Goal: Task Accomplishment & Management: Complete application form

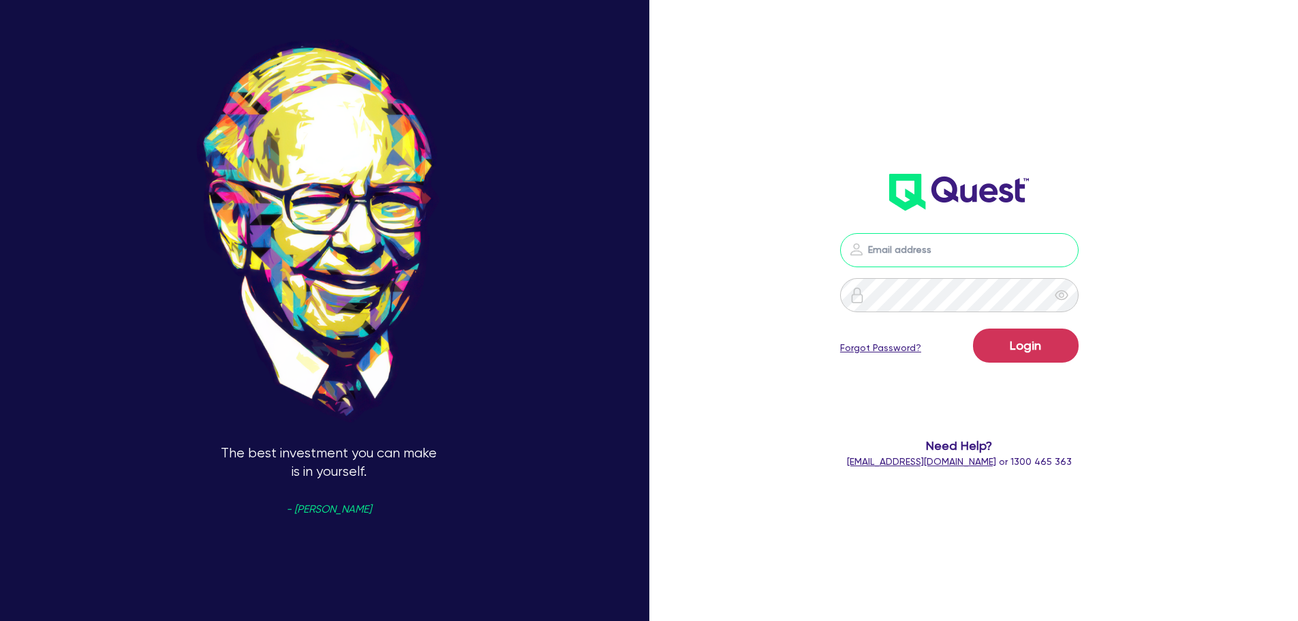
paste input "[PERSON_NAME][EMAIL_ADDRESS][PERSON_NAME][DOMAIN_NAME]"
type input "[PERSON_NAME][EMAIL_ADDRESS][PERSON_NAME][DOMAIN_NAME]"
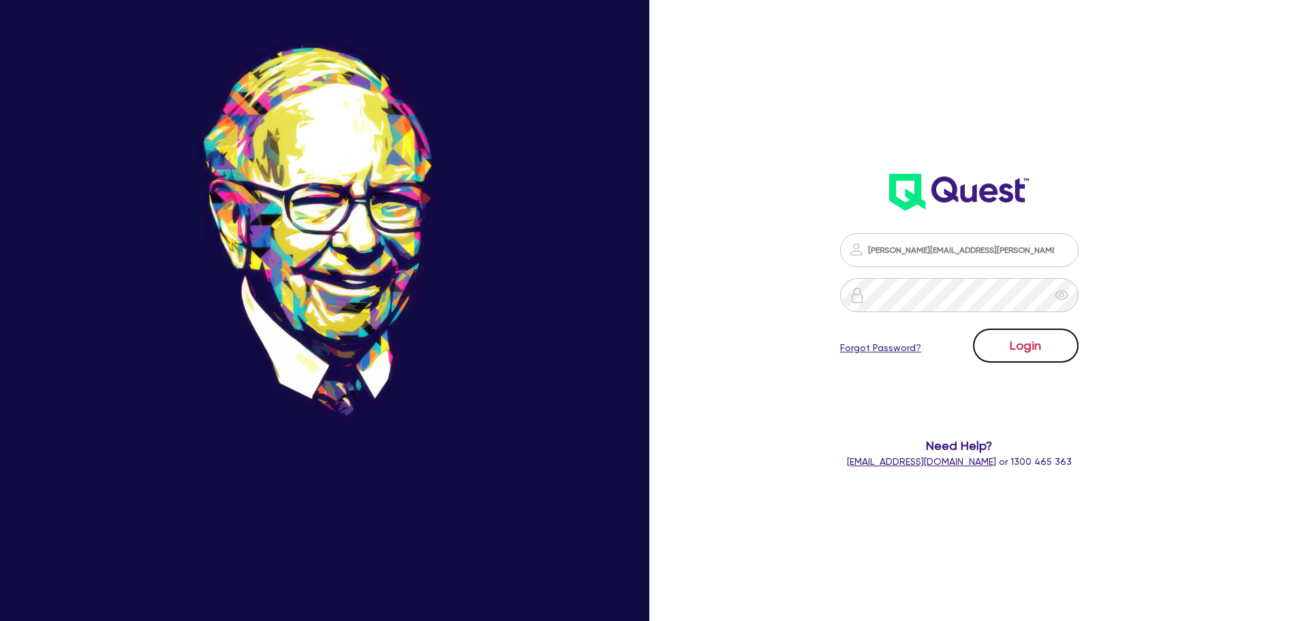
click at [1047, 345] on button "Login" at bounding box center [1026, 345] width 106 height 34
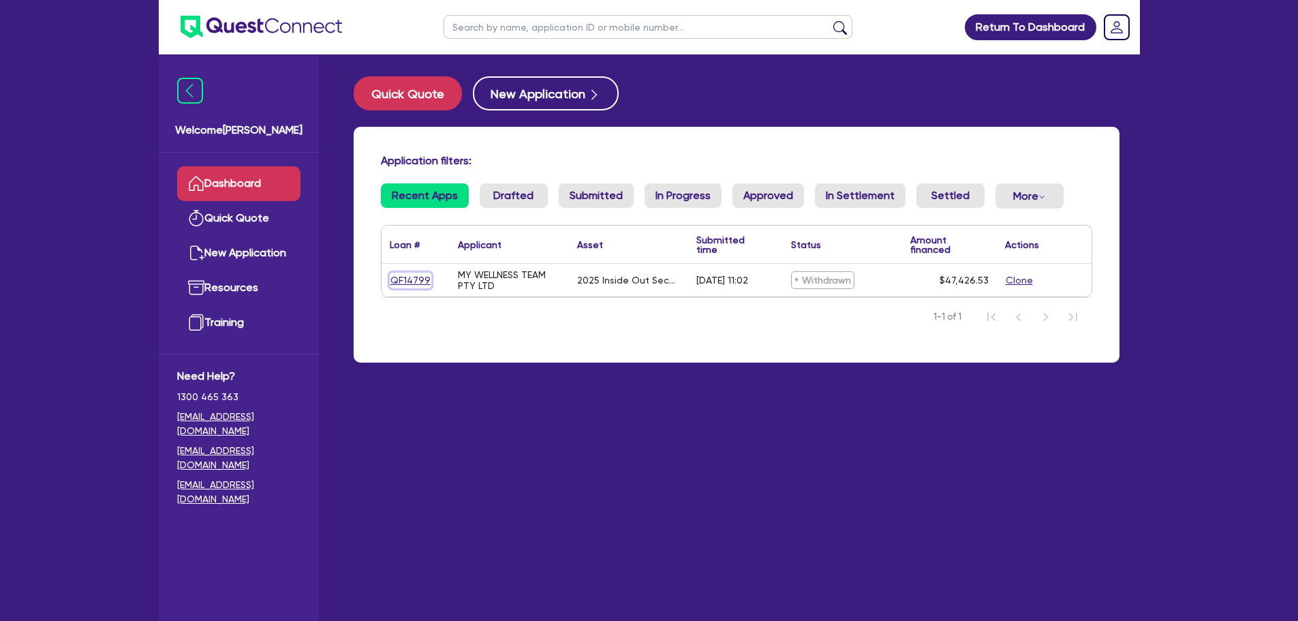
click at [404, 279] on link "QF14799" at bounding box center [411, 281] width 42 height 16
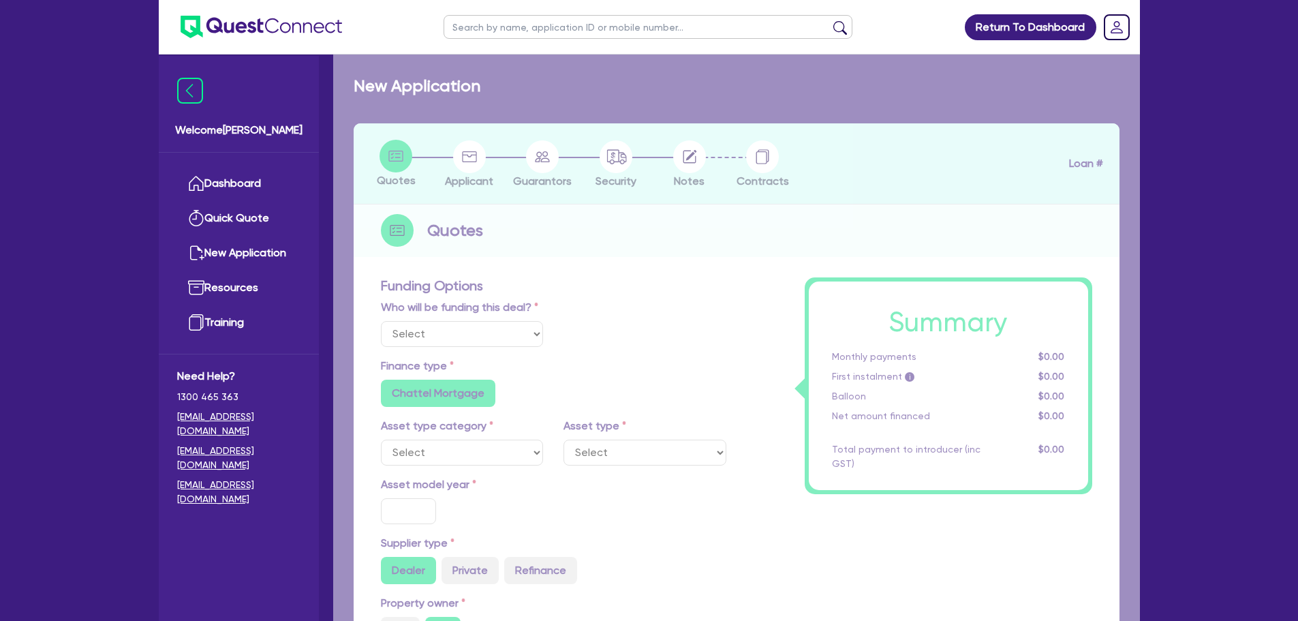
select select "Quest Finance - Own Book"
select select "TERTIARY_ASSETS"
type input "2025"
radio input "true"
type input "47,426.53"
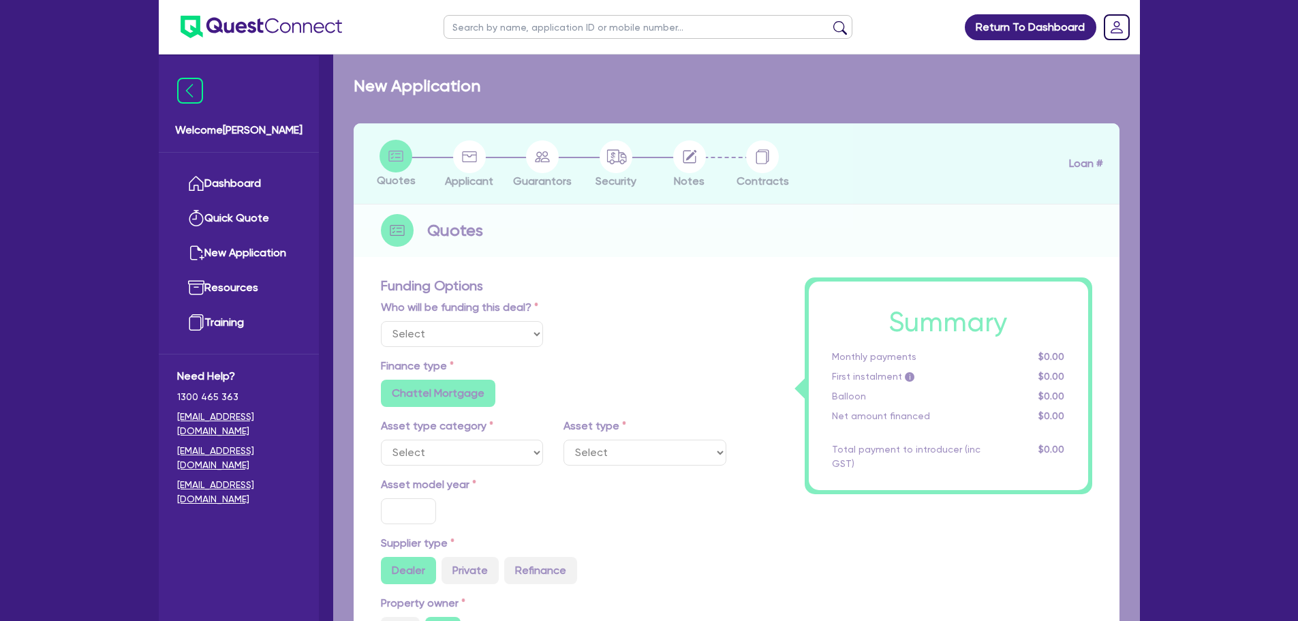
type input "7"
type input "3,319.86"
type input "17.95"
type input "550"
select select "IT_EQUIPMENT"
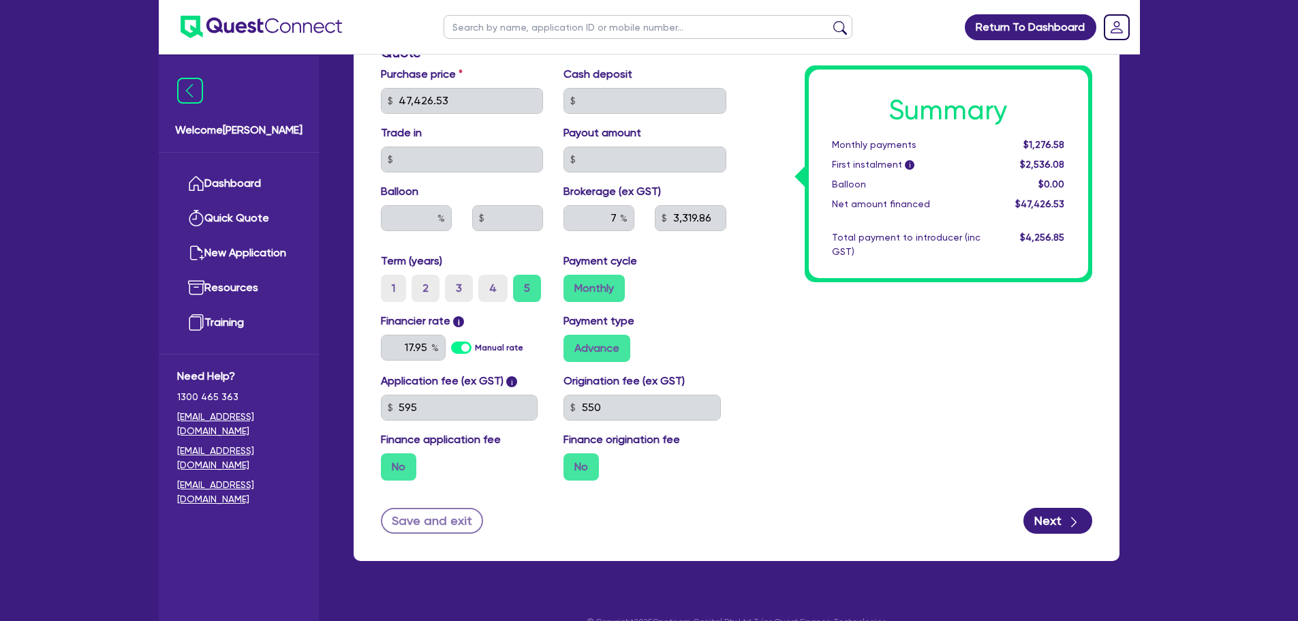
scroll to position [687, 0]
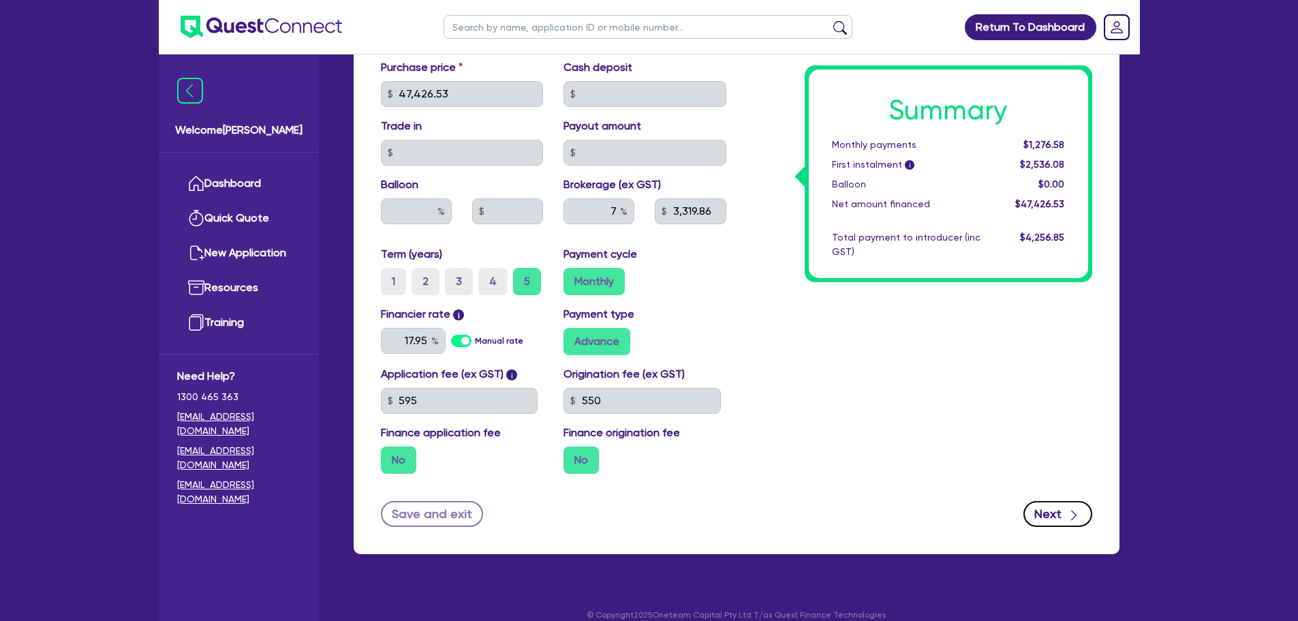
click at [1061, 501] on button "Next" at bounding box center [1057, 514] width 69 height 26
select select "COMPANY"
select select "HEALTH_BEAUTY"
select select "OTHER_HEALTH_BEAUTY"
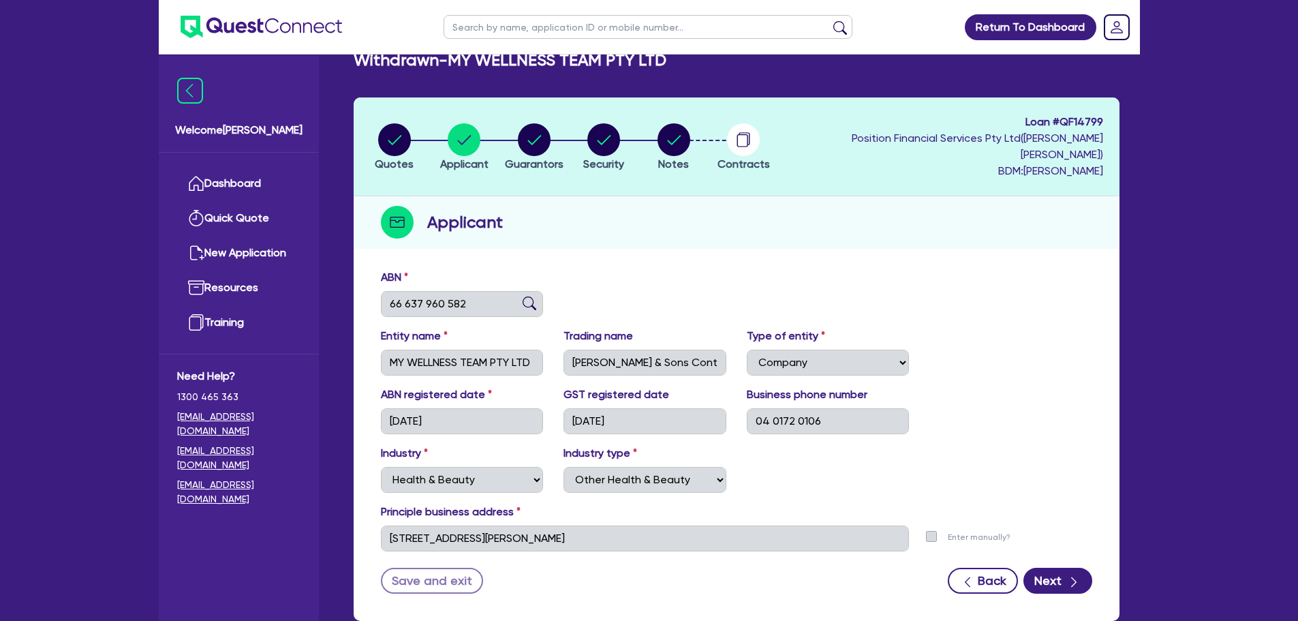
scroll to position [93, 0]
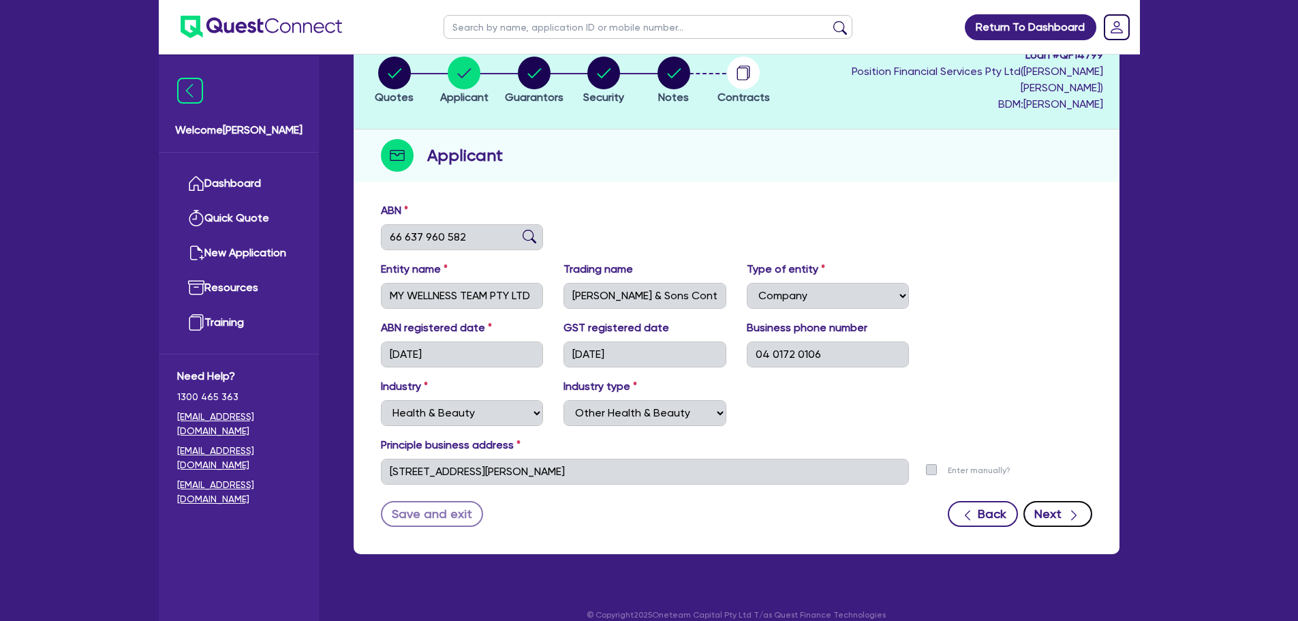
click at [1066, 505] on div "button" at bounding box center [1073, 513] width 15 height 17
select select "MR"
select select "QLD"
select select "MARRIED"
select select "CASH"
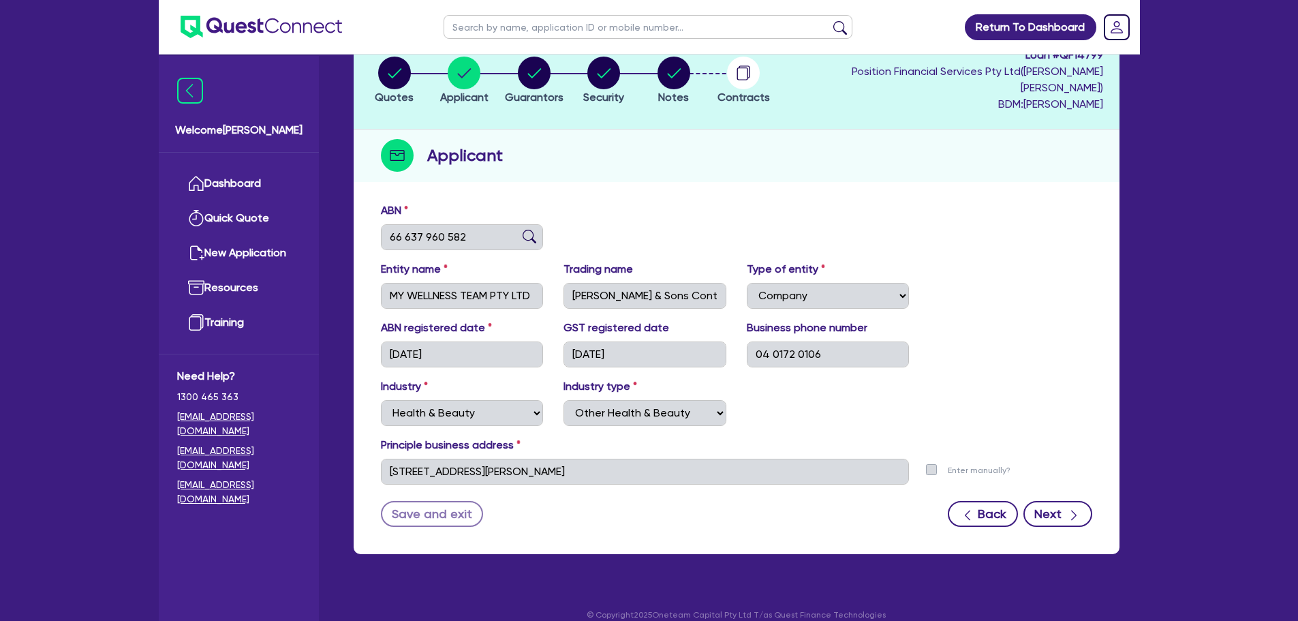
select select "INVESTMENT_PROPERTY"
select select "PROPERTY"
select select "VEHICLE"
select select "OTHER"
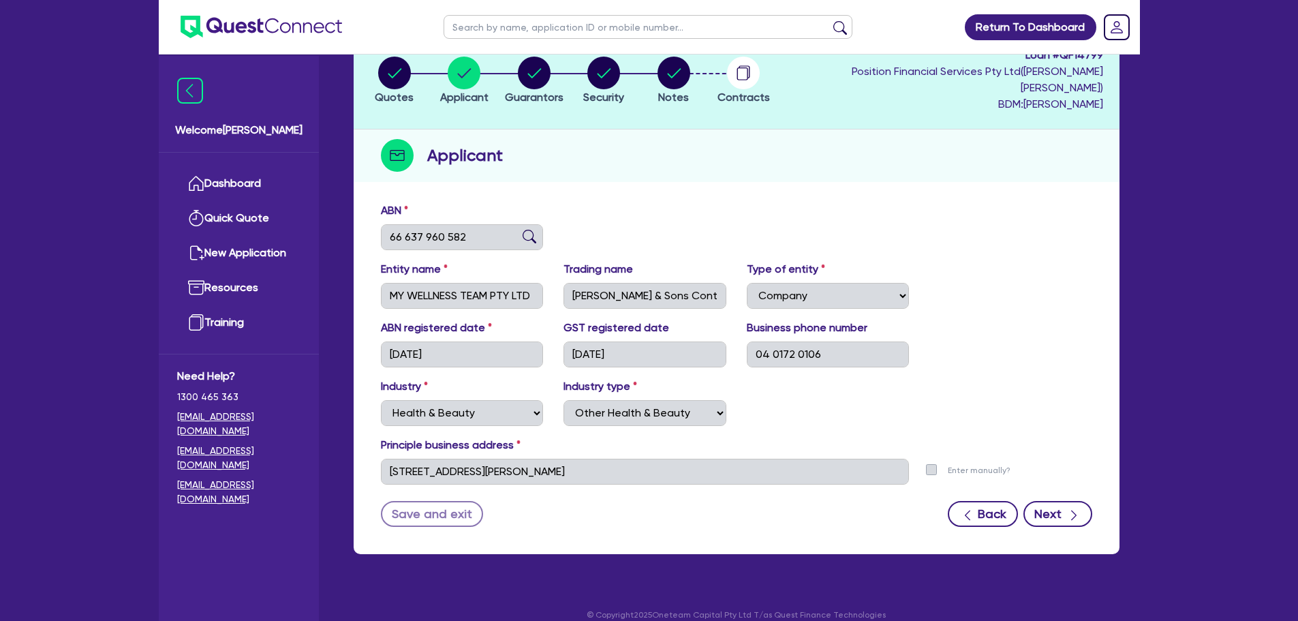
select select "HOUSEHOLD_PERSONAL"
select select "OTHER"
select select "INVESTMENT_PROPERTY_LOAN"
select select "MORTGAGE"
select select "VEHICLE_LOAN"
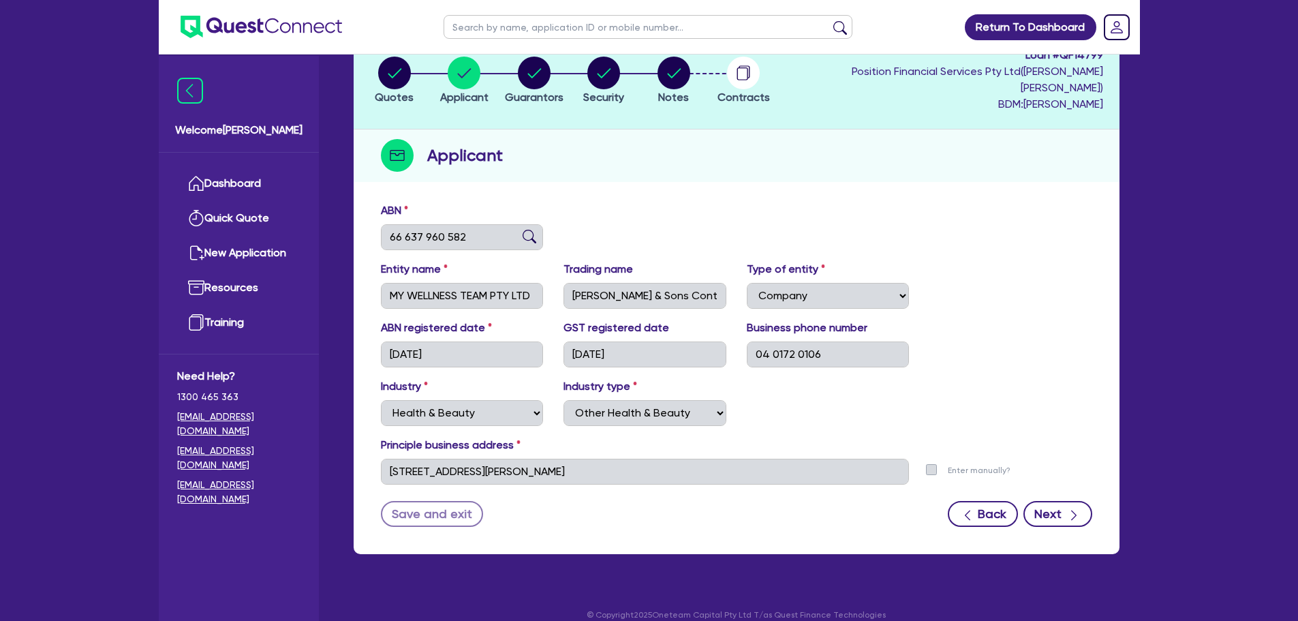
select select "VEHICLE_LOAN"
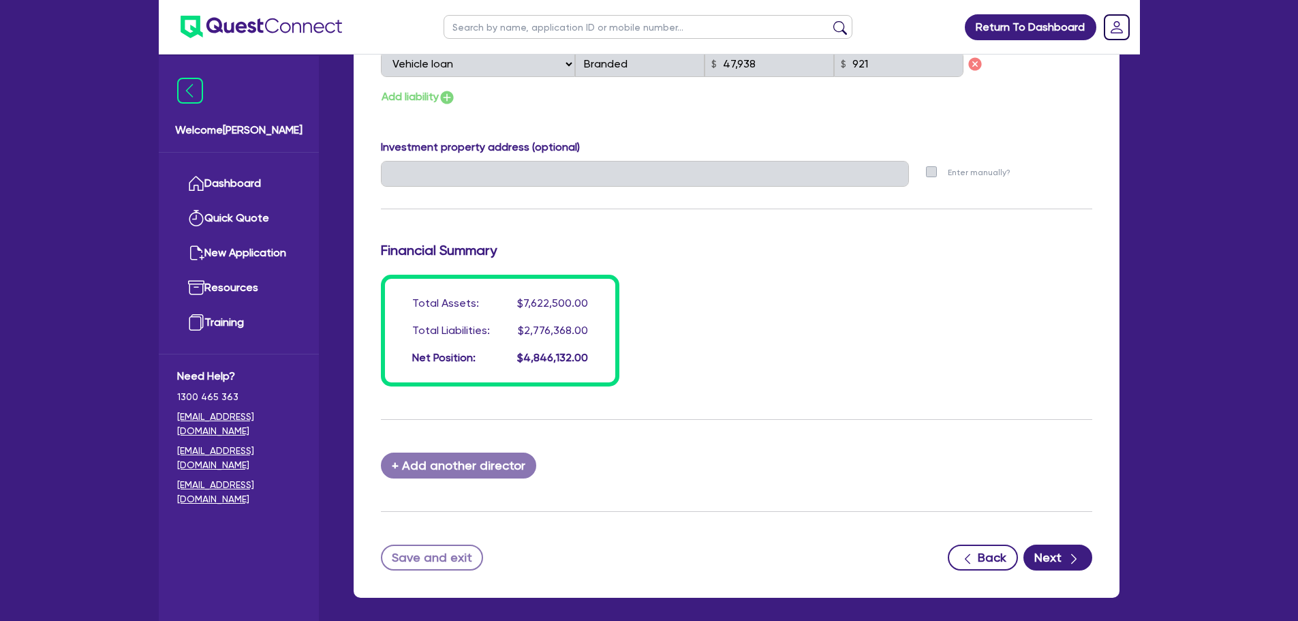
scroll to position [1343, 0]
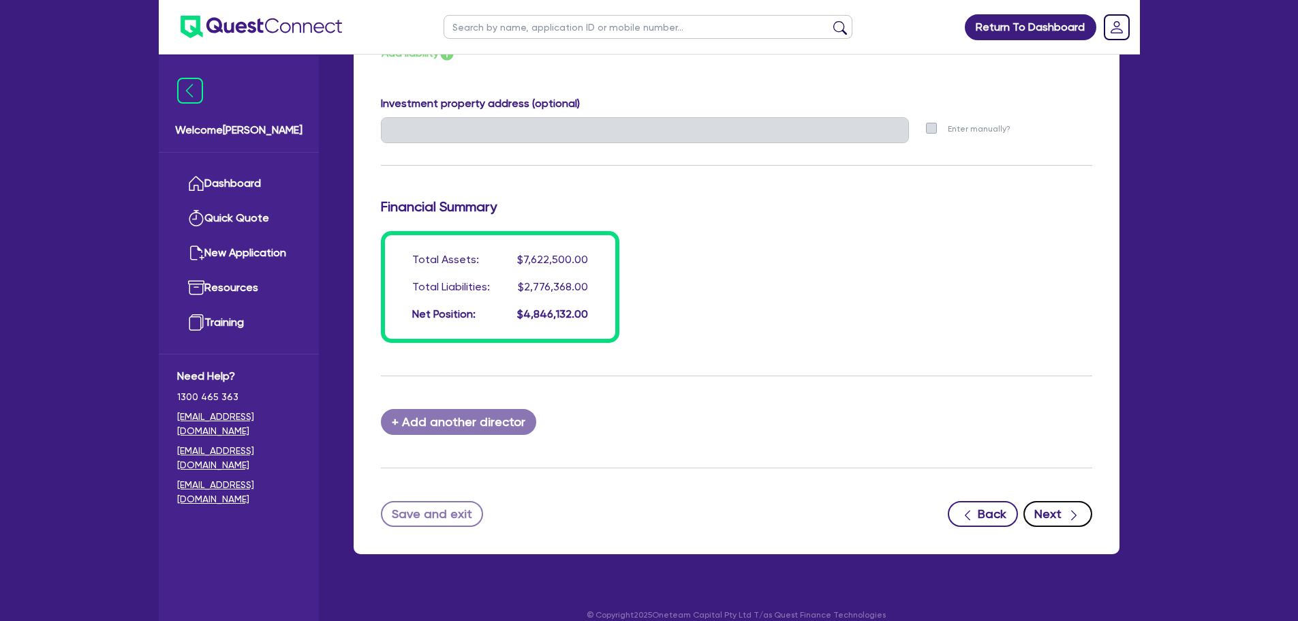
click at [1070, 508] on icon "button" at bounding box center [1074, 515] width 14 height 14
select select "TERTIARY_ASSETS"
select select "IT_EQUIPMENT"
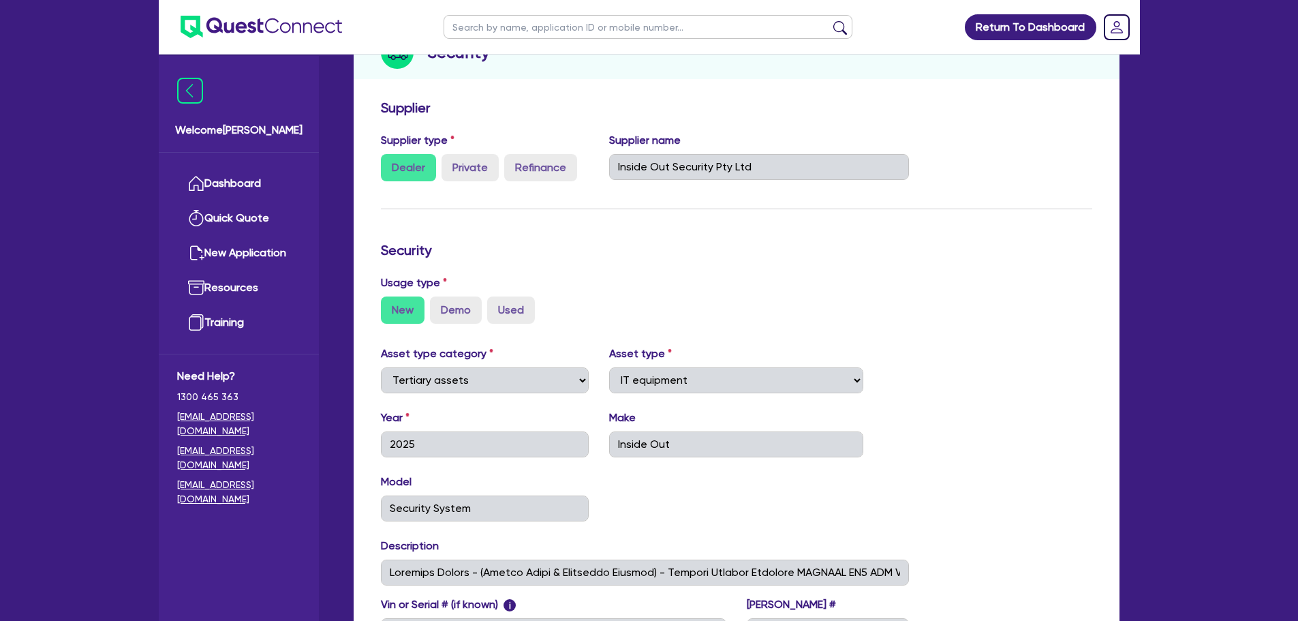
scroll to position [371, 0]
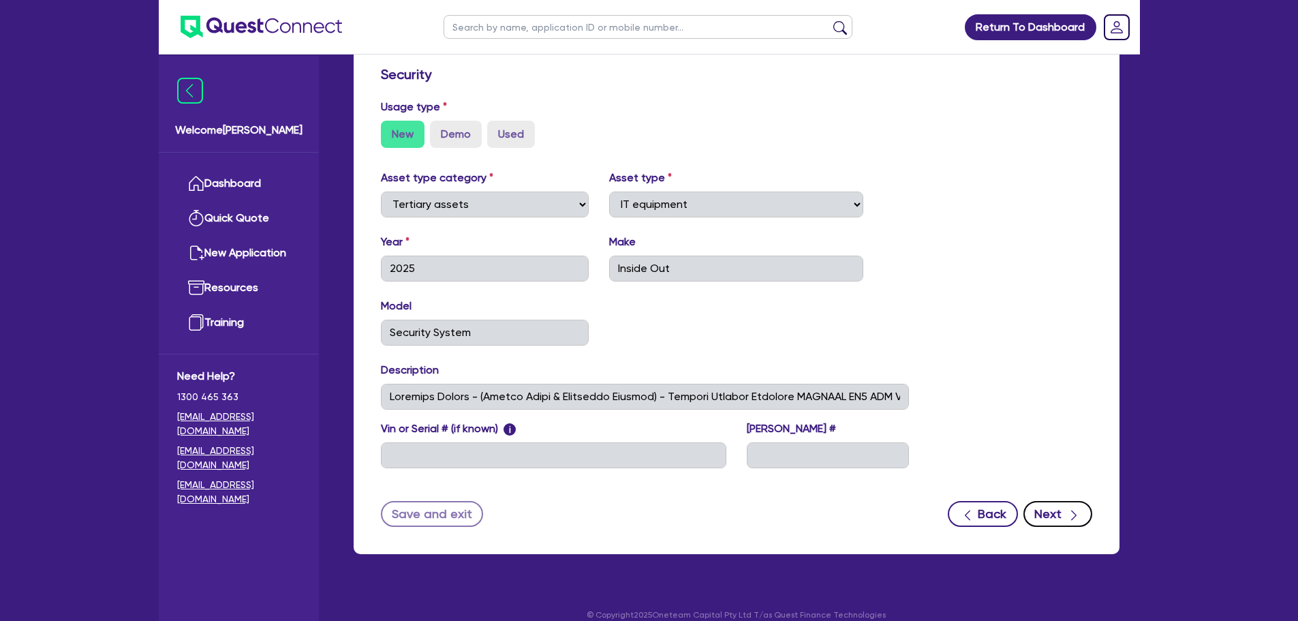
click at [1062, 501] on button "Next" at bounding box center [1057, 514] width 69 height 26
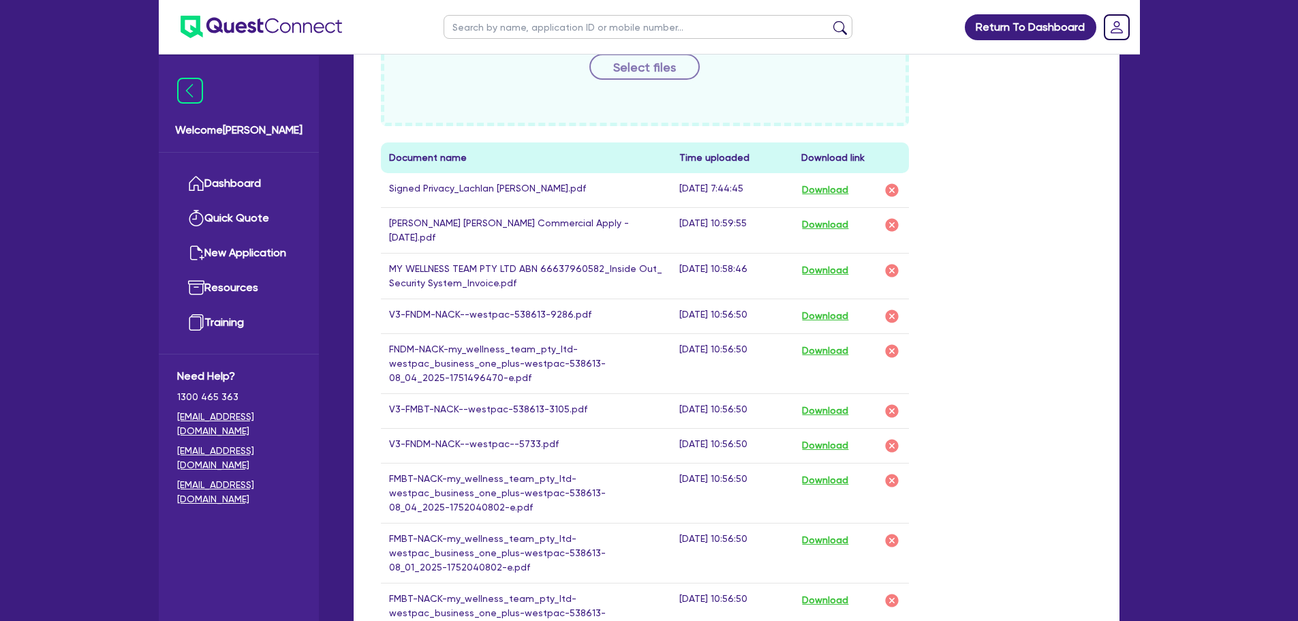
scroll to position [681, 0]
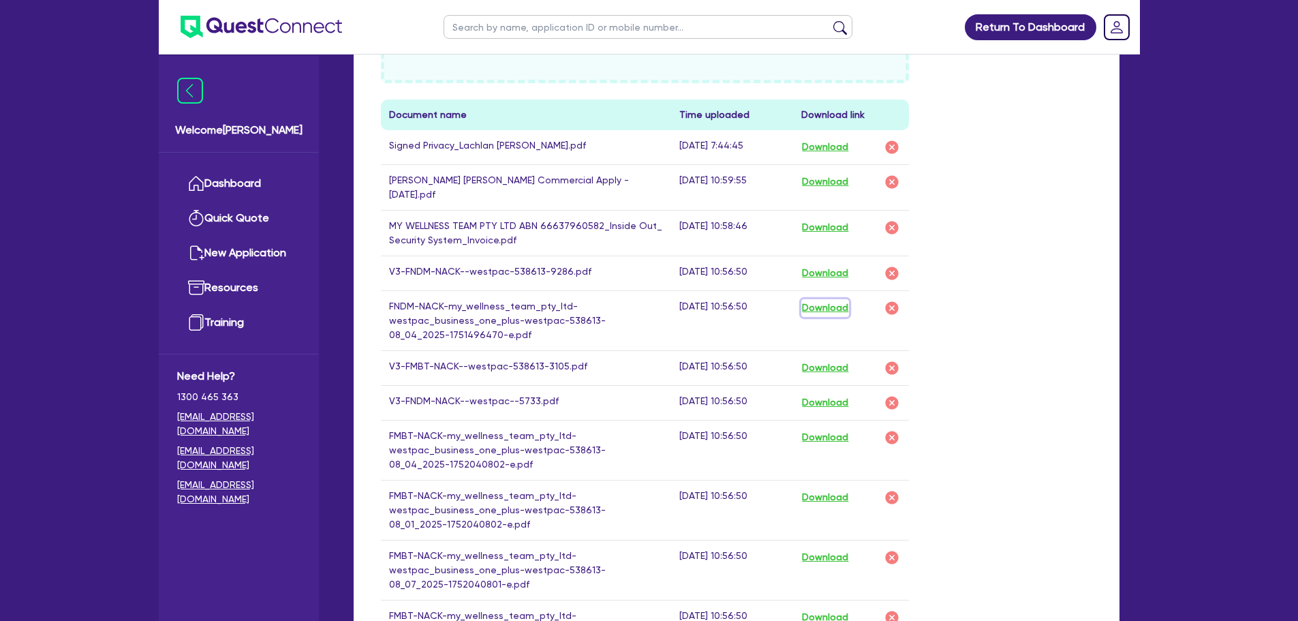
click at [842, 299] on button "Download" at bounding box center [825, 308] width 48 height 18
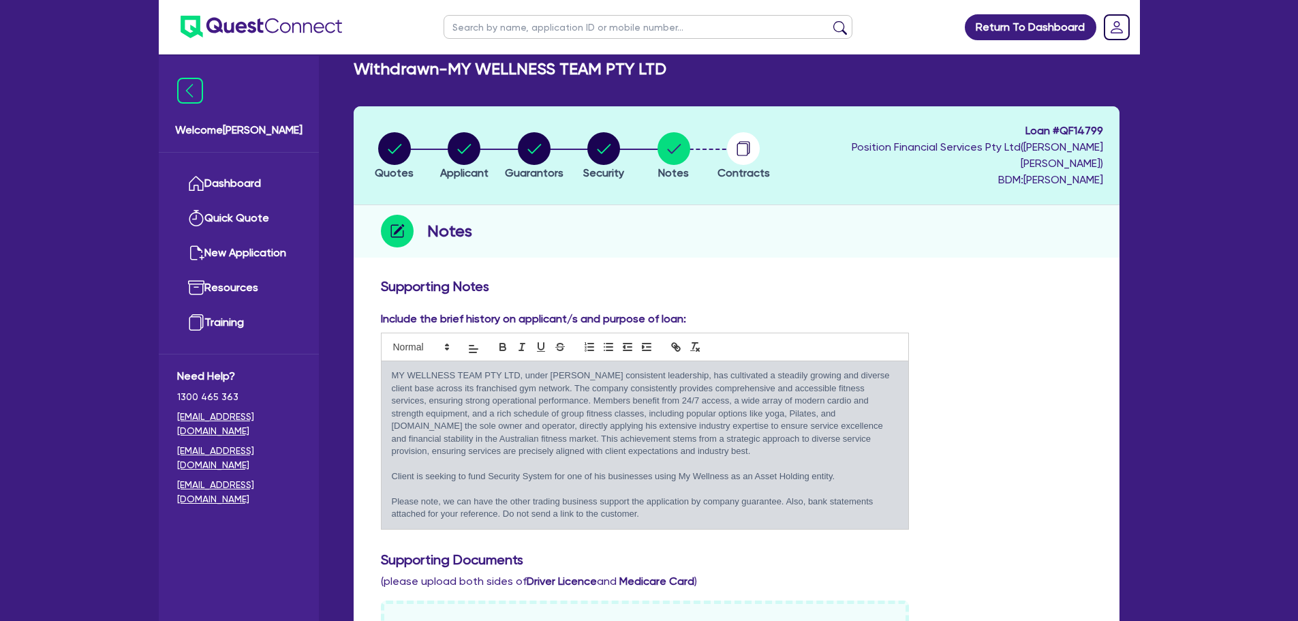
scroll to position [0, 0]
